Goal: Task Accomplishment & Management: Use online tool/utility

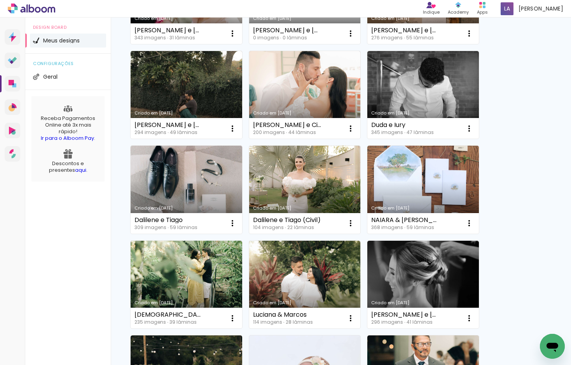
scroll to position [104, 0]
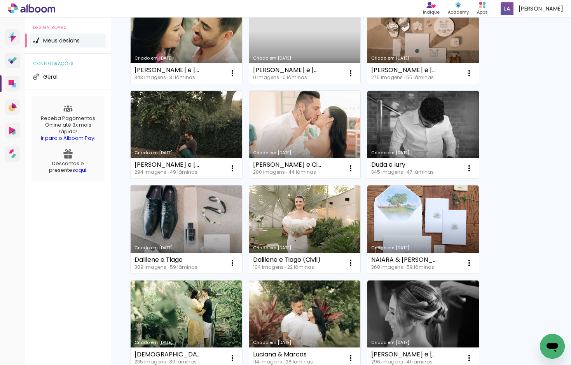
click at [202, 220] on link "Criado em [DATE]" at bounding box center [187, 229] width 112 height 88
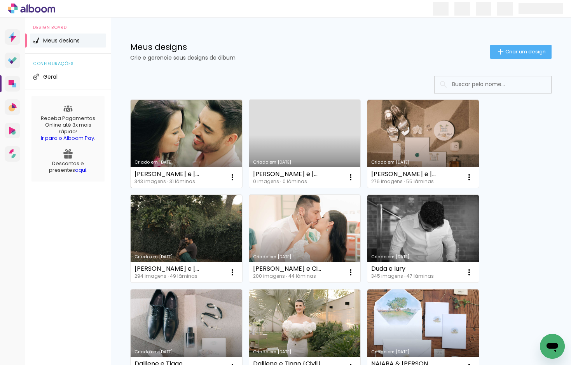
click at [176, 179] on div "343 imagens ∙ 31 lâminas" at bounding box center [169, 181] width 68 height 5
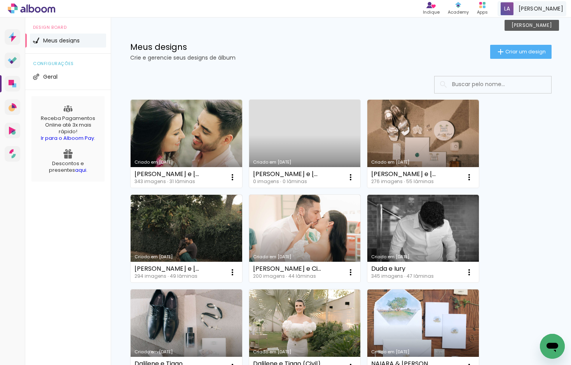
click at [532, 8] on span "[PERSON_NAME]" at bounding box center [541, 9] width 45 height 8
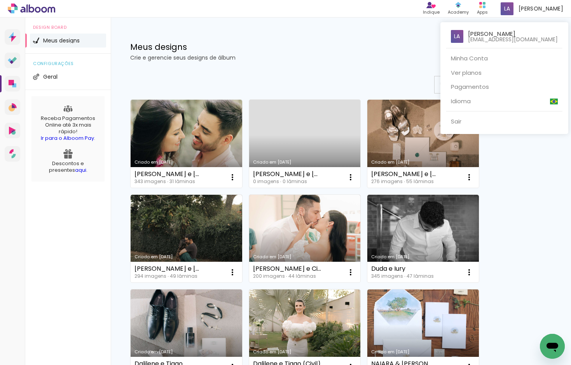
click at [344, 55] on div at bounding box center [285, 182] width 571 height 365
